Goal: Task Accomplishment & Management: Manage account settings

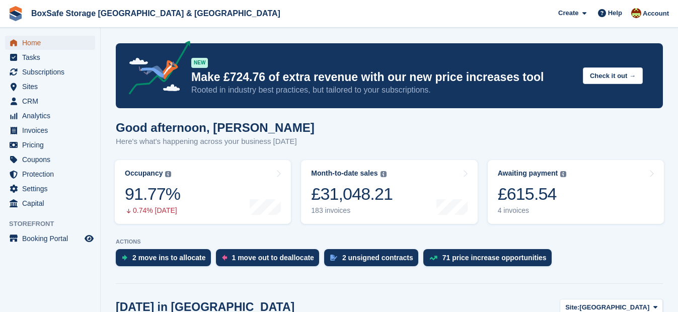
click at [34, 41] on span "Home" at bounding box center [52, 43] width 60 height 14
click at [534, 200] on div "£831.54" at bounding box center [532, 194] width 69 height 21
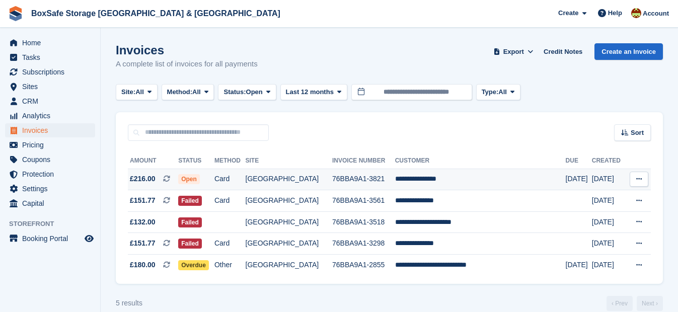
click at [435, 183] on td "**********" at bounding box center [480, 180] width 171 height 22
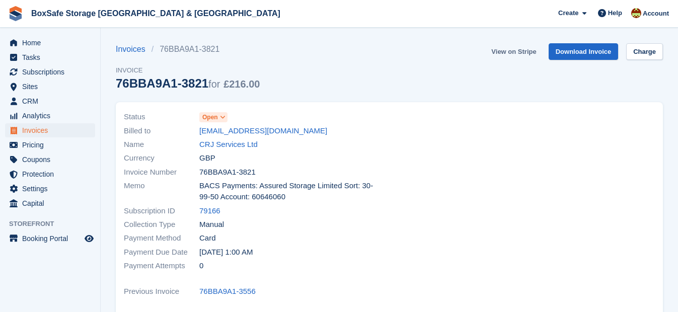
click at [528, 54] on link "View on Stripe" at bounding box center [513, 51] width 53 height 17
click at [67, 41] on span "Home" at bounding box center [52, 43] width 60 height 14
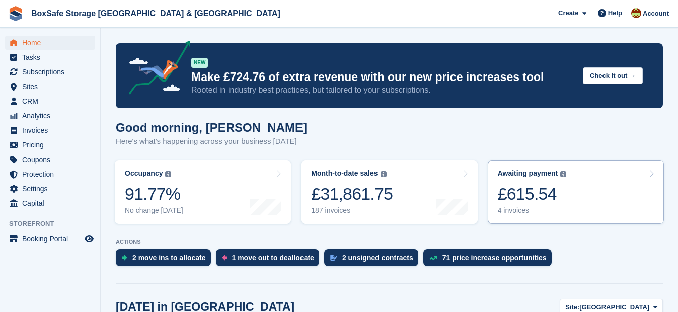
click at [506, 187] on div "£615.54" at bounding box center [532, 194] width 69 height 21
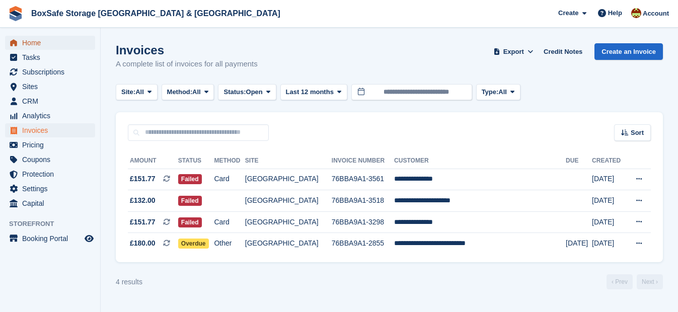
click at [47, 45] on span "Home" at bounding box center [52, 43] width 60 height 14
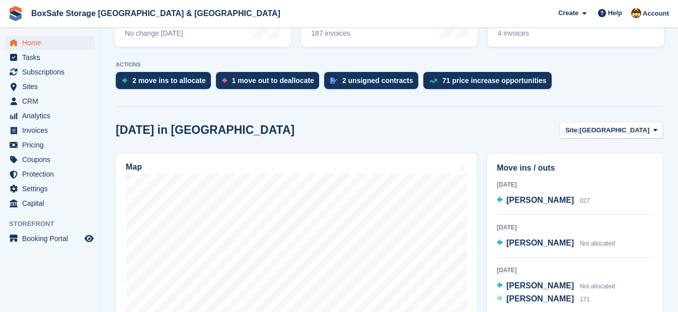
scroll to position [214, 0]
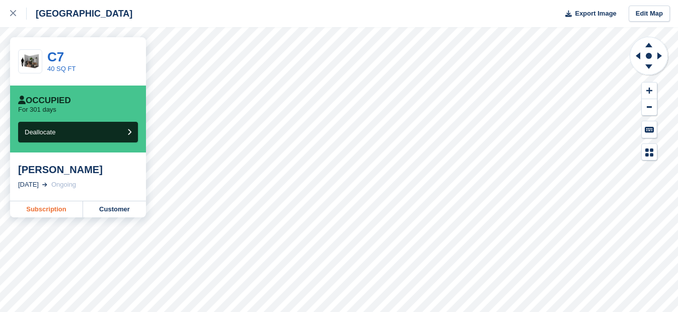
click at [51, 214] on link "Subscription" at bounding box center [46, 209] width 73 height 16
click at [12, 18] on div at bounding box center [18, 14] width 17 height 12
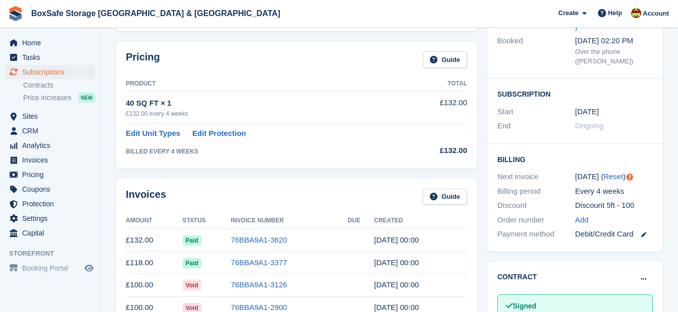
scroll to position [158, 0]
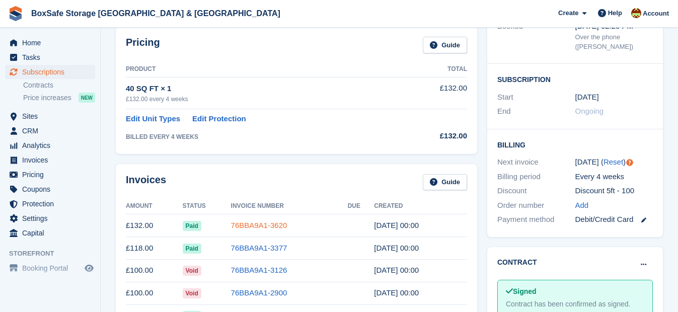
click at [255, 228] on link "76BBA9A1-3620" at bounding box center [259, 225] width 56 height 9
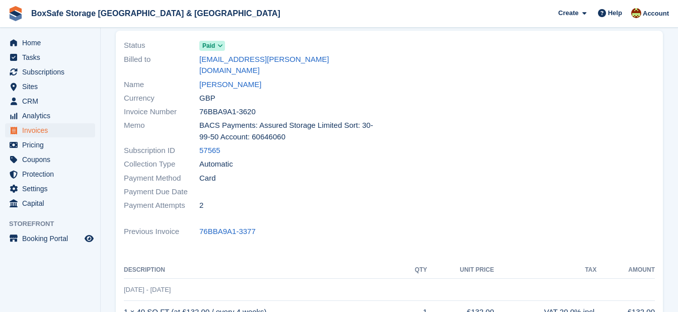
scroll to position [70, 0]
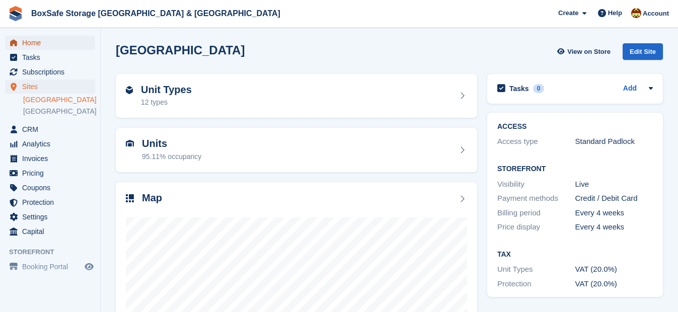
click at [32, 41] on span "Home" at bounding box center [52, 43] width 60 height 14
